Goal: Check status: Check status

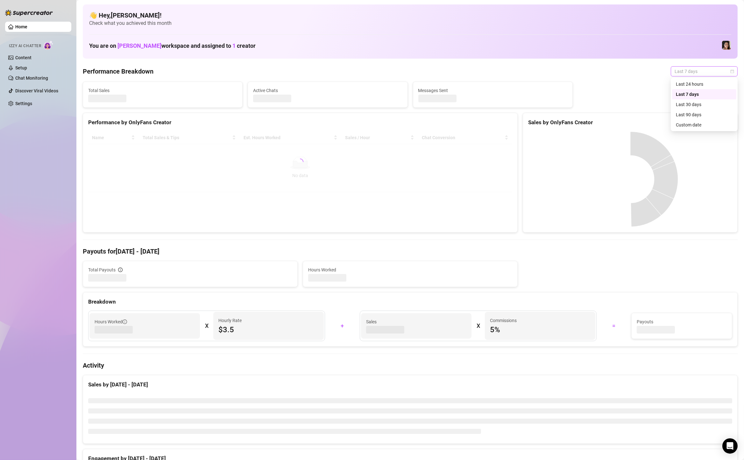
click at [700, 69] on span "Last 7 days" at bounding box center [704, 72] width 59 height 10
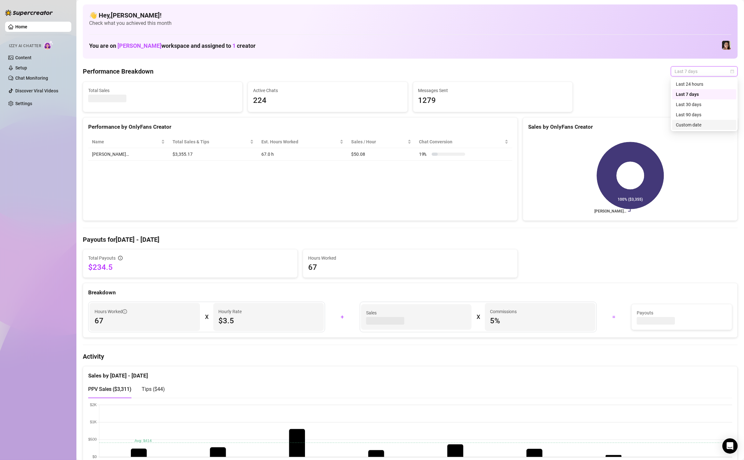
click at [686, 128] on div "Custom date" at bounding box center [704, 124] width 57 height 7
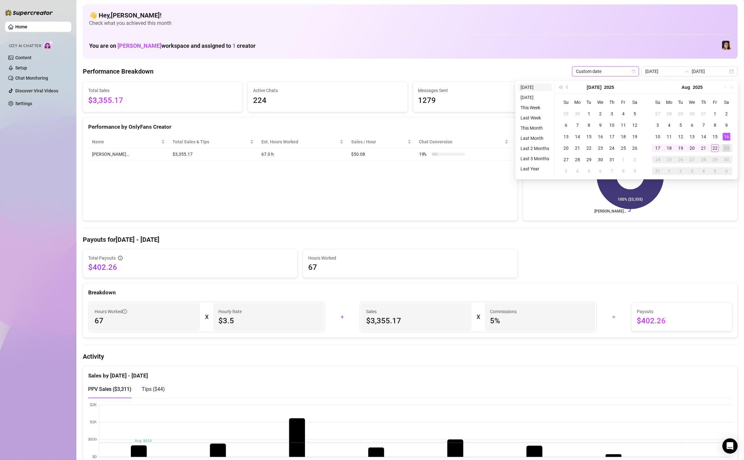
type input "[DATE]"
click at [537, 86] on li "[DATE]" at bounding box center [535, 87] width 34 height 8
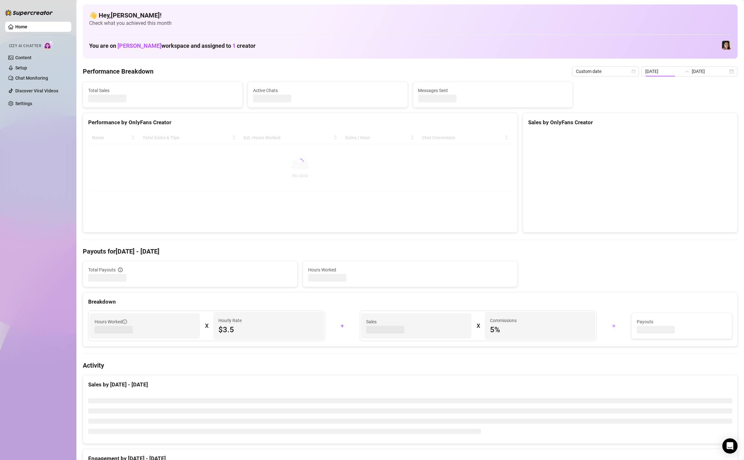
type input "[DATE]"
